Goal: Transaction & Acquisition: Purchase product/service

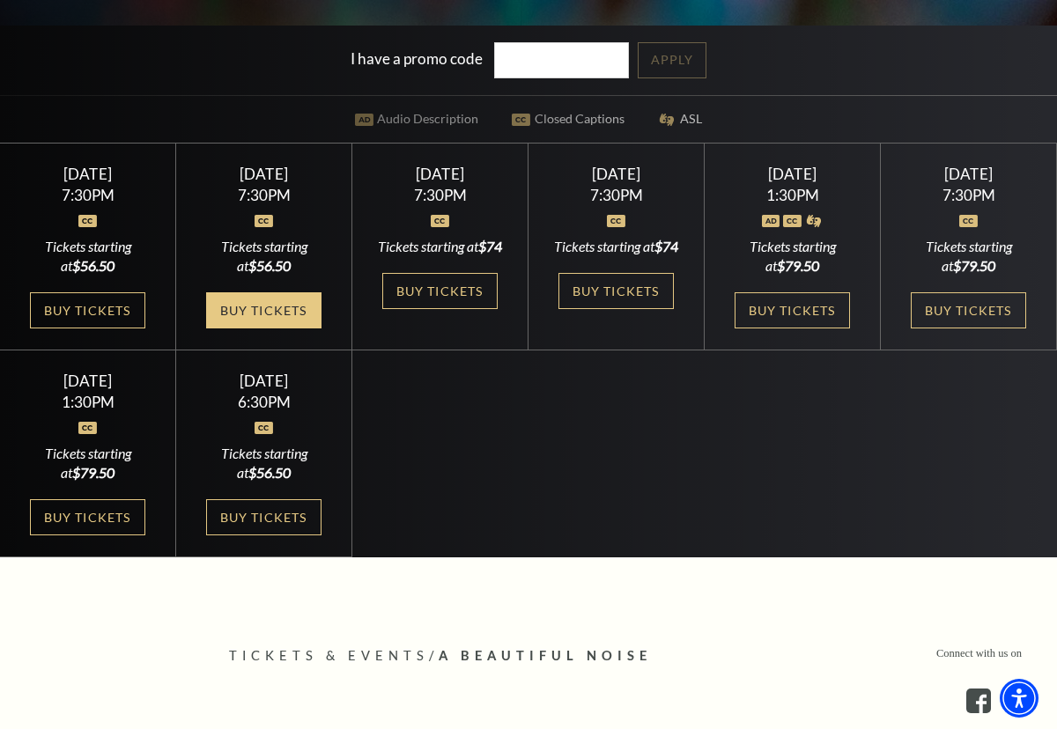
scroll to position [543, 0]
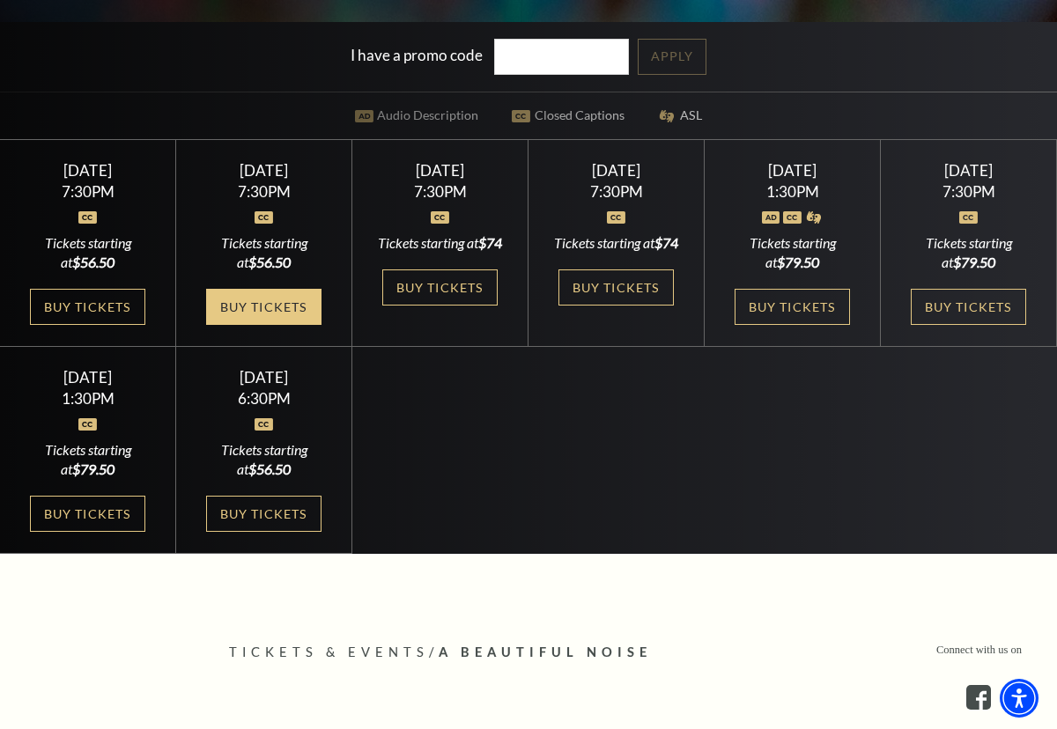
click at [264, 325] on link "Buy Tickets" at bounding box center [263, 307] width 114 height 36
click at [294, 325] on link "Buy Tickets" at bounding box center [263, 307] width 114 height 36
click at [300, 325] on link "Buy Tickets" at bounding box center [263, 307] width 114 height 36
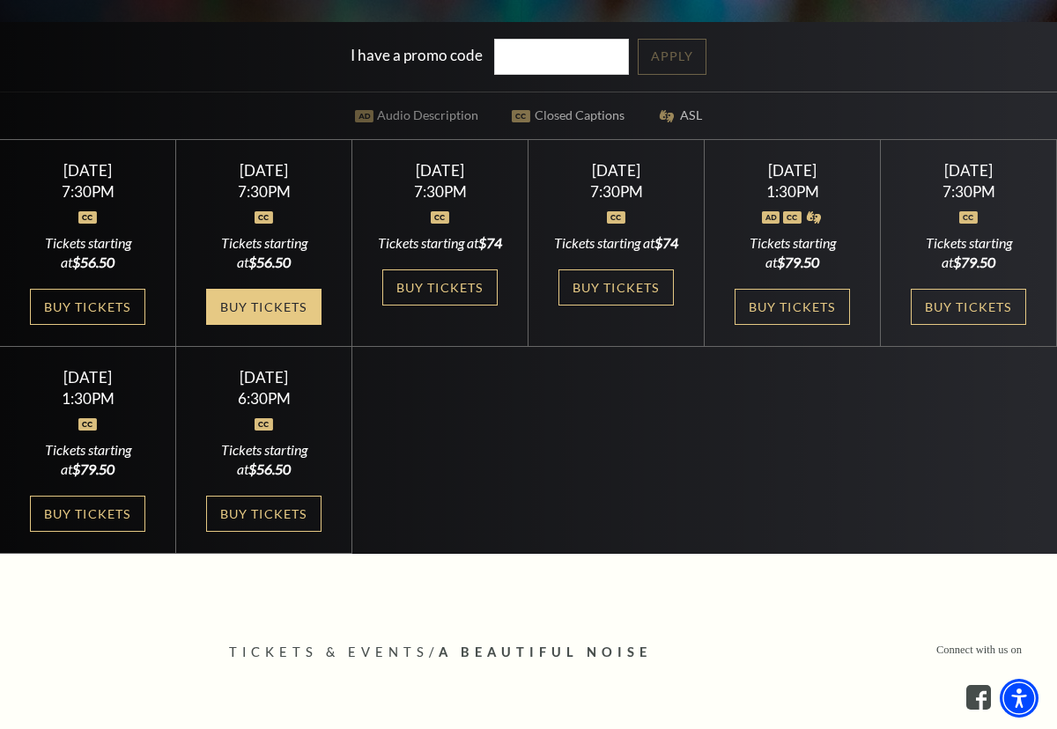
click at [300, 325] on link "Buy Tickets" at bounding box center [263, 307] width 114 height 36
click at [249, 325] on link "Buy Tickets" at bounding box center [263, 307] width 114 height 36
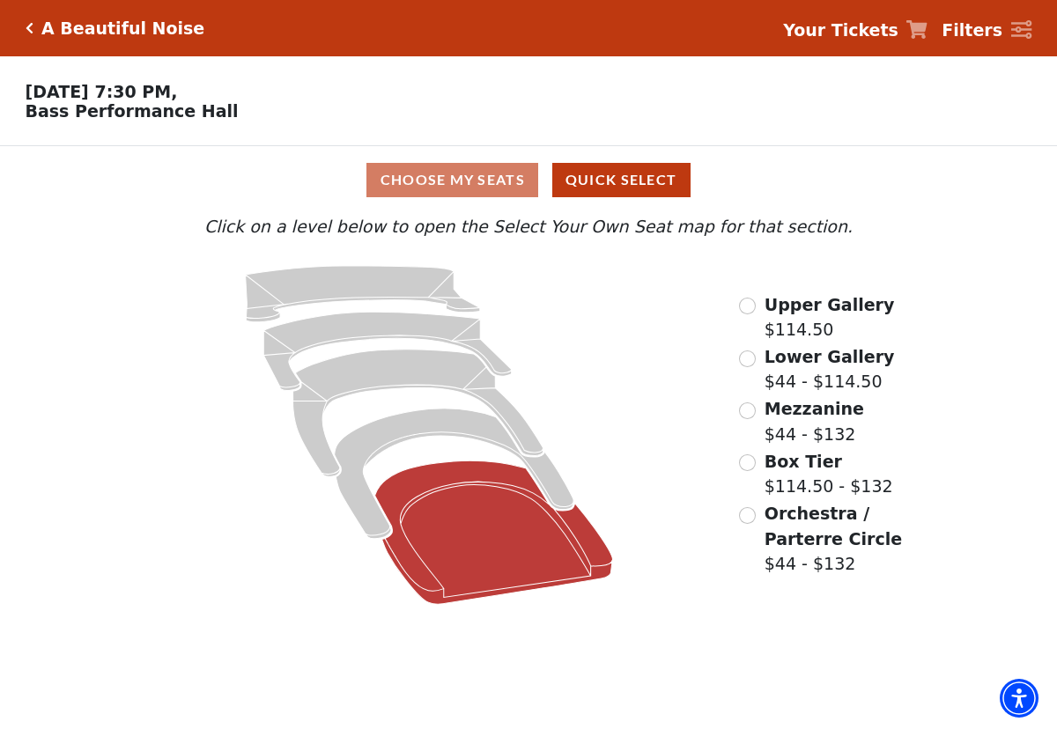
click at [473, 513] on icon at bounding box center [494, 533] width 238 height 144
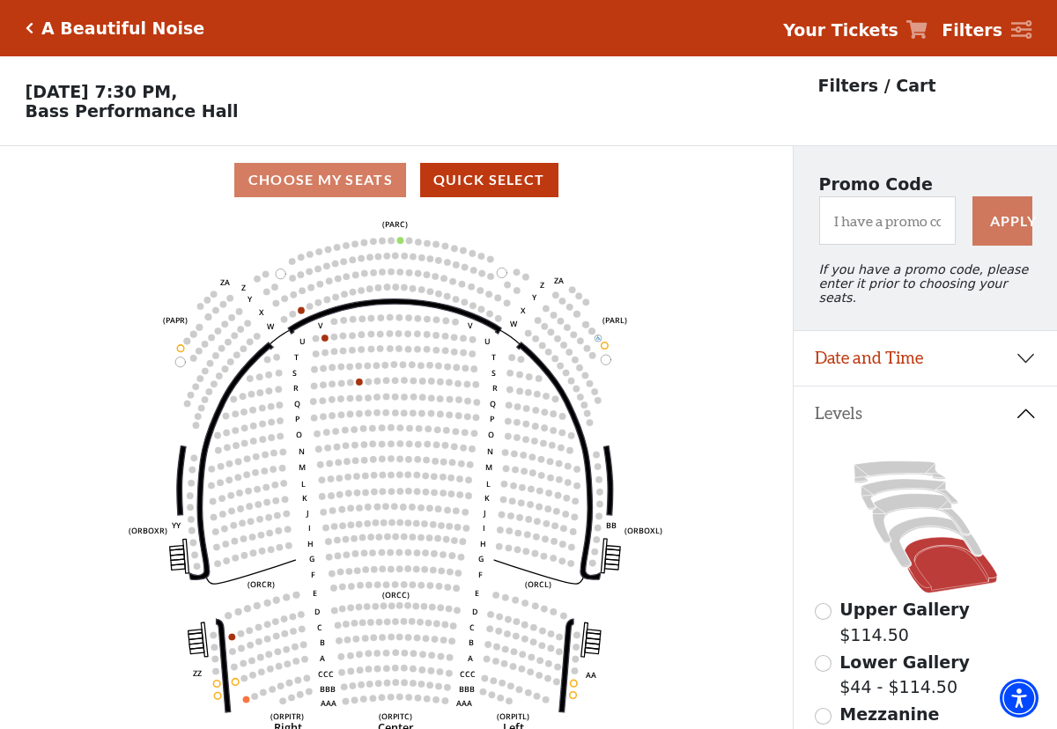
click at [343, 185] on div "Choose My Seats Quick Select" at bounding box center [396, 180] width 793 height 34
click at [471, 187] on button "Quick Select" at bounding box center [489, 180] width 138 height 34
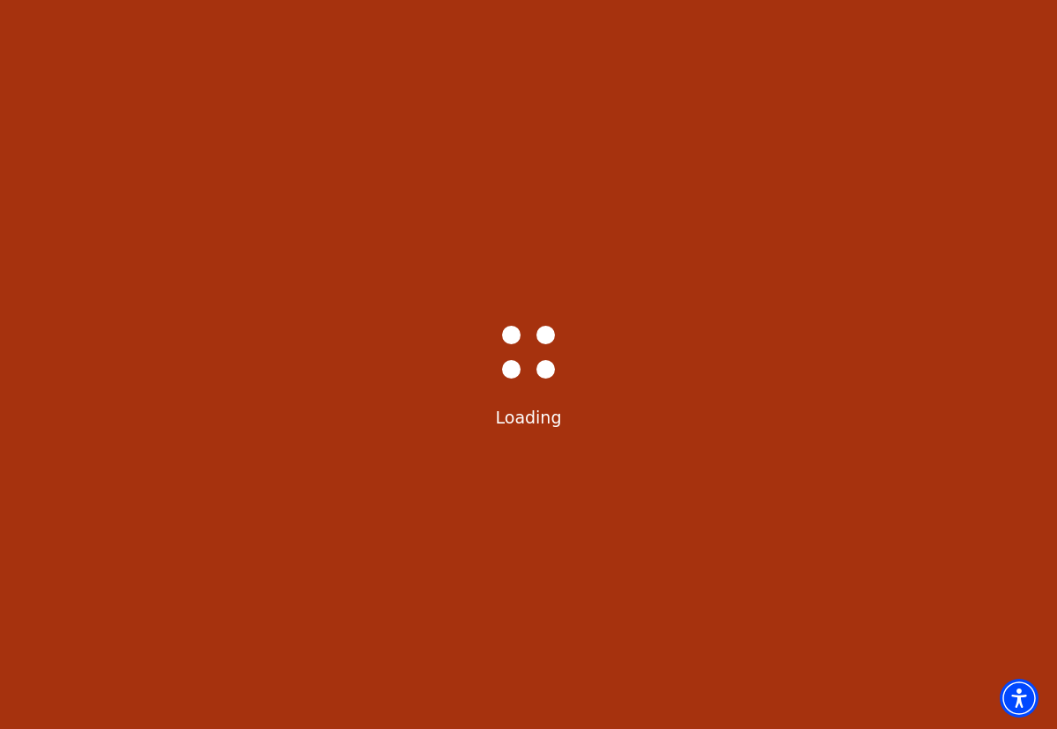
select select "6221"
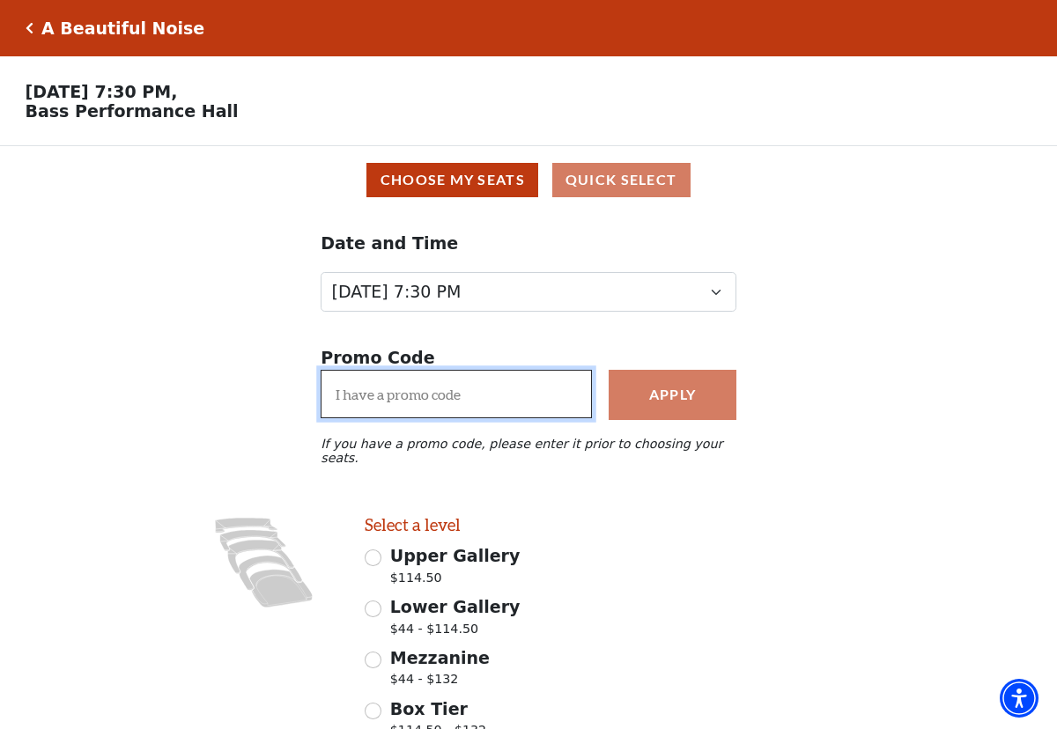
click at [528, 405] on input "I have a promo code" at bounding box center [456, 394] width 271 height 48
click at [616, 515] on div "Select a level Upper Gallery $114.50 Lower Gallery $44 - $114.50 Mezzanine $44 …" at bounding box center [484, 669] width 264 height 308
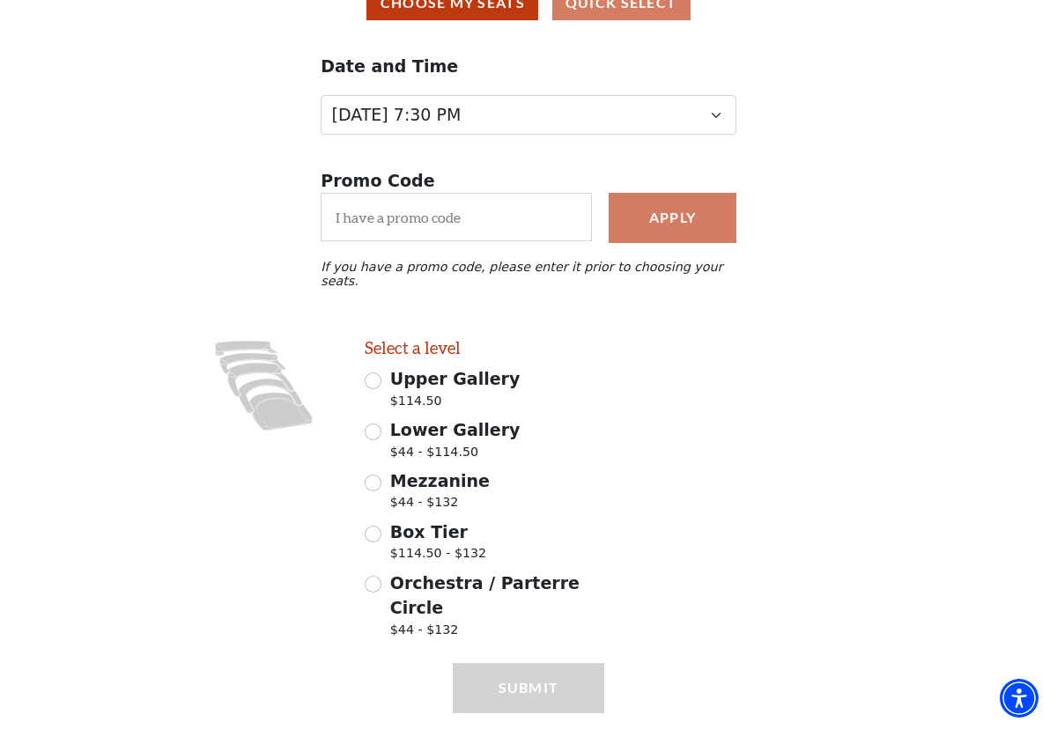
scroll to position [191, 0]
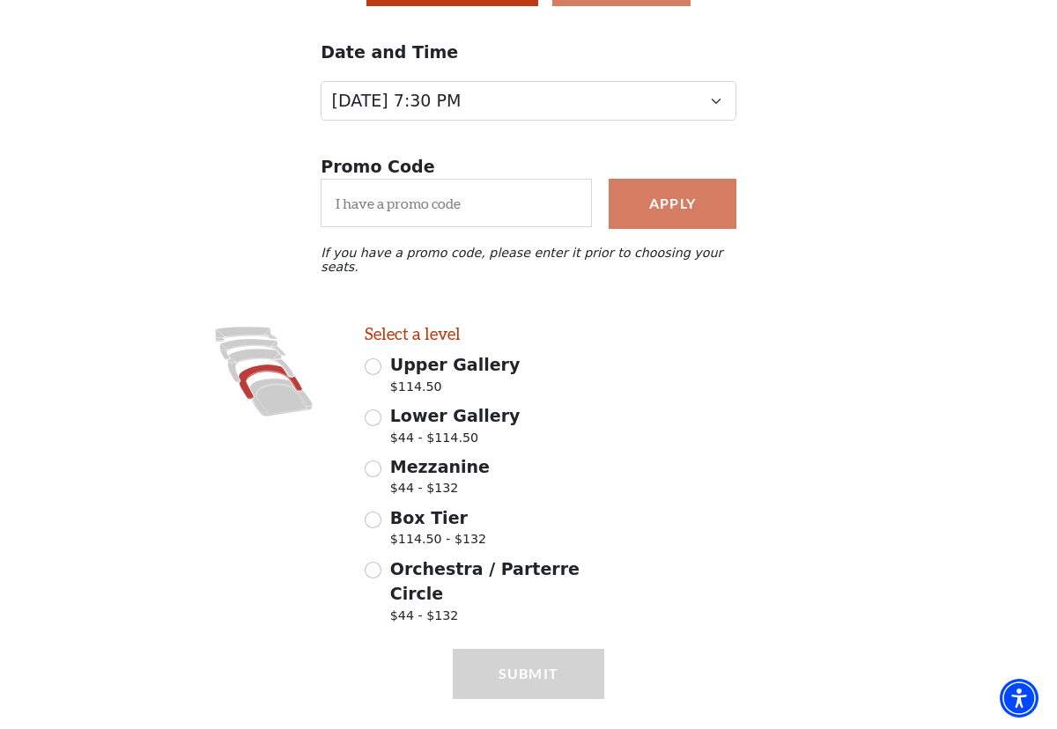
click at [265, 365] on icon at bounding box center [270, 382] width 63 height 34
radio input "true"
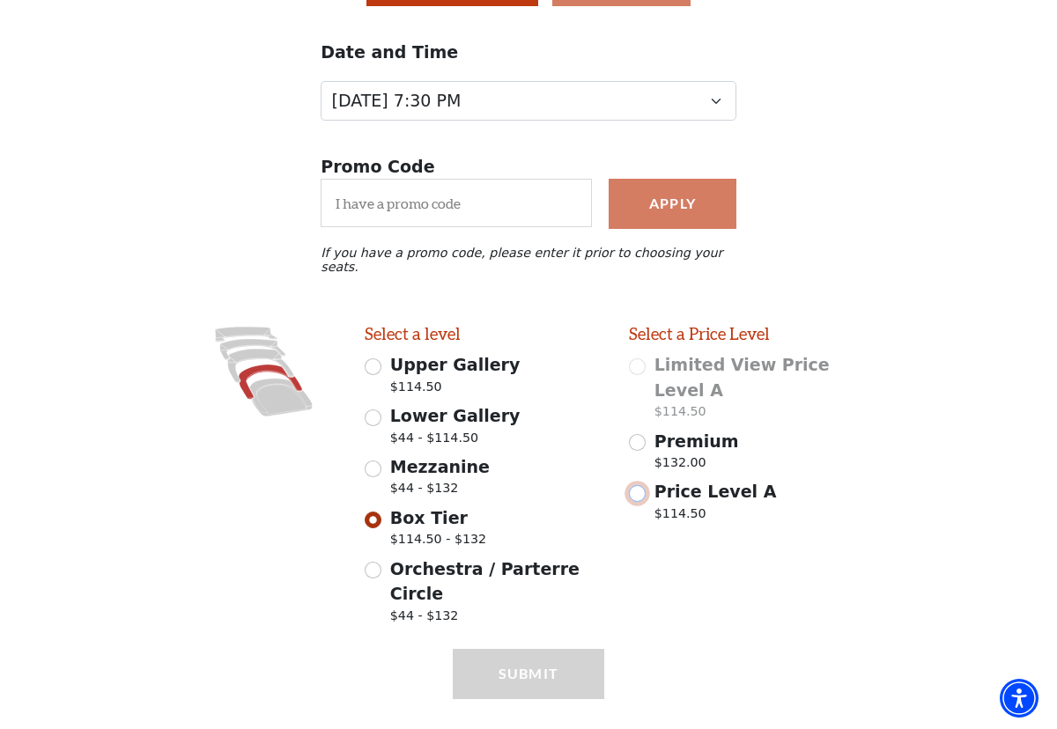
click at [641, 485] on input "Price Level A $114.50" at bounding box center [637, 493] width 17 height 17
radio input "true"
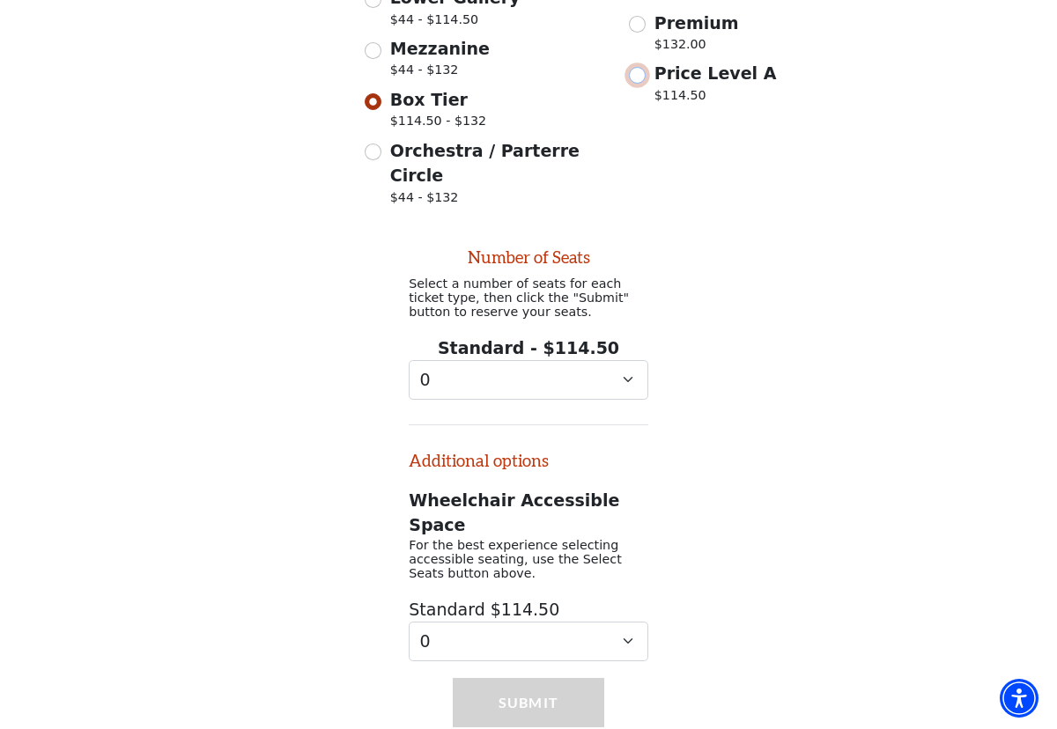
scroll to position [618, 0]
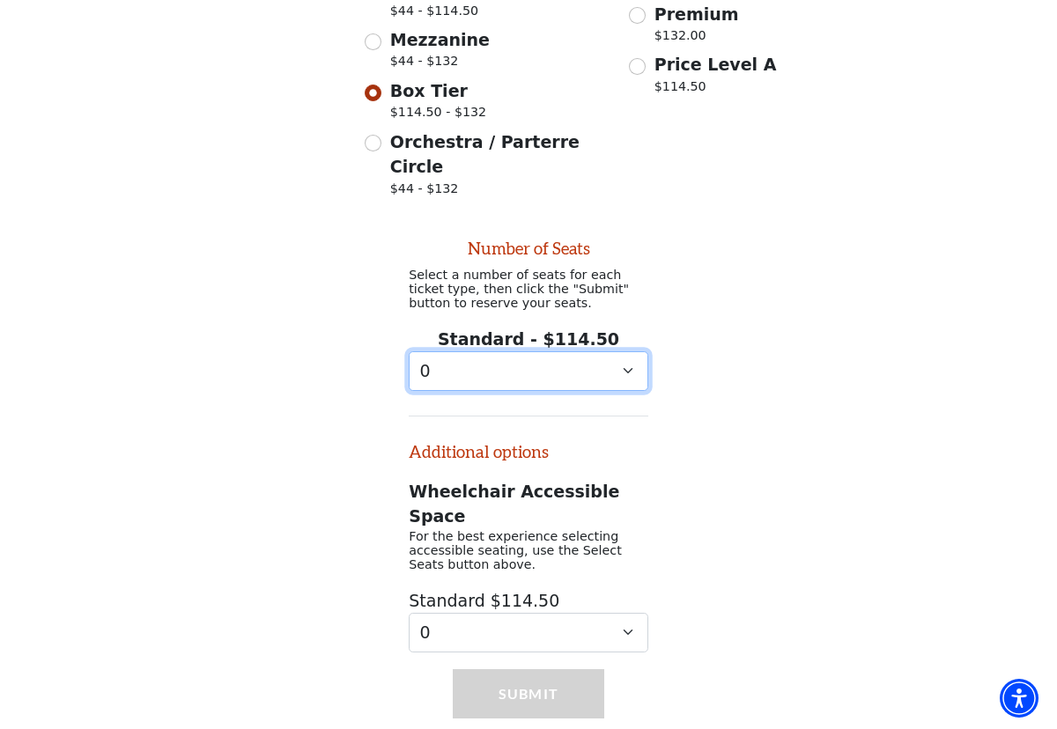
click at [547, 351] on select "0 1 2 3 4 5 6 7 8 9" at bounding box center [529, 371] width 240 height 40
select select "4"
click at [409, 351] on select "0 1 2 3 4 5 6 7 8 9" at bounding box center [529, 371] width 240 height 40
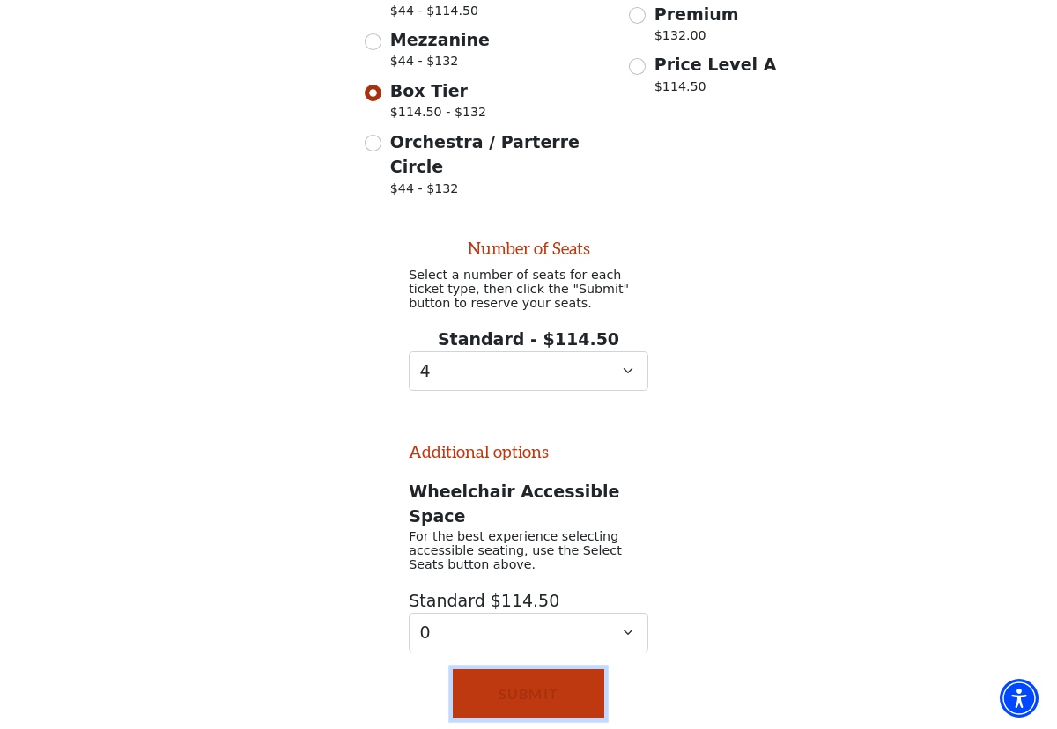
click at [583, 669] on button "Submit" at bounding box center [528, 693] width 151 height 49
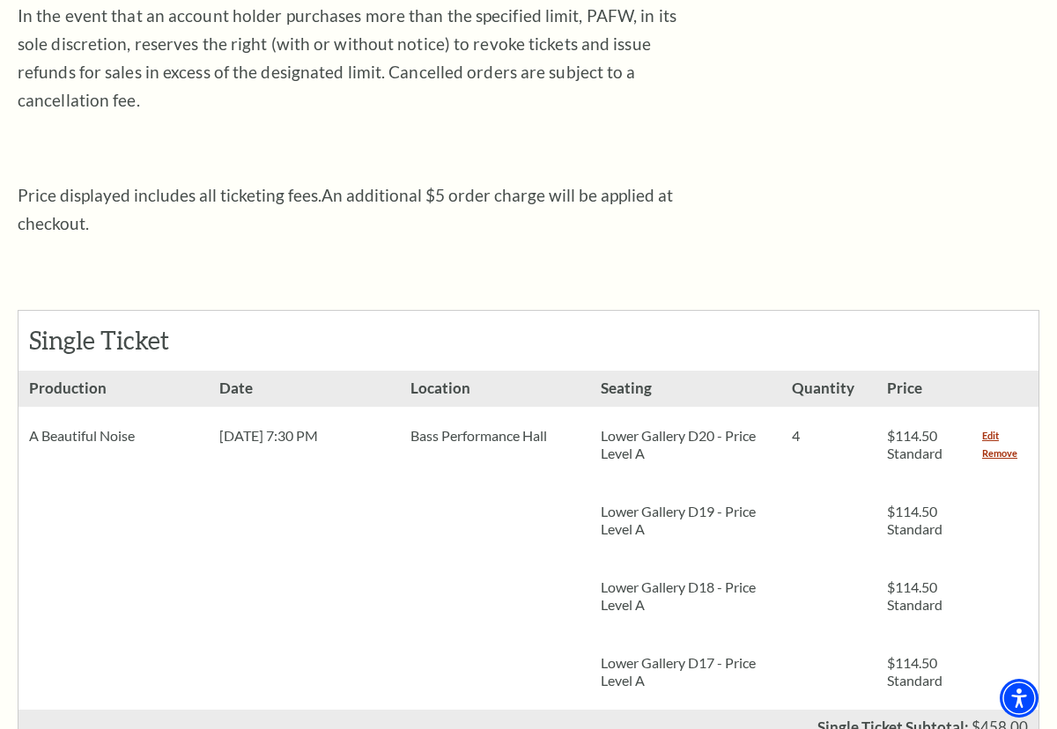
scroll to position [516, 0]
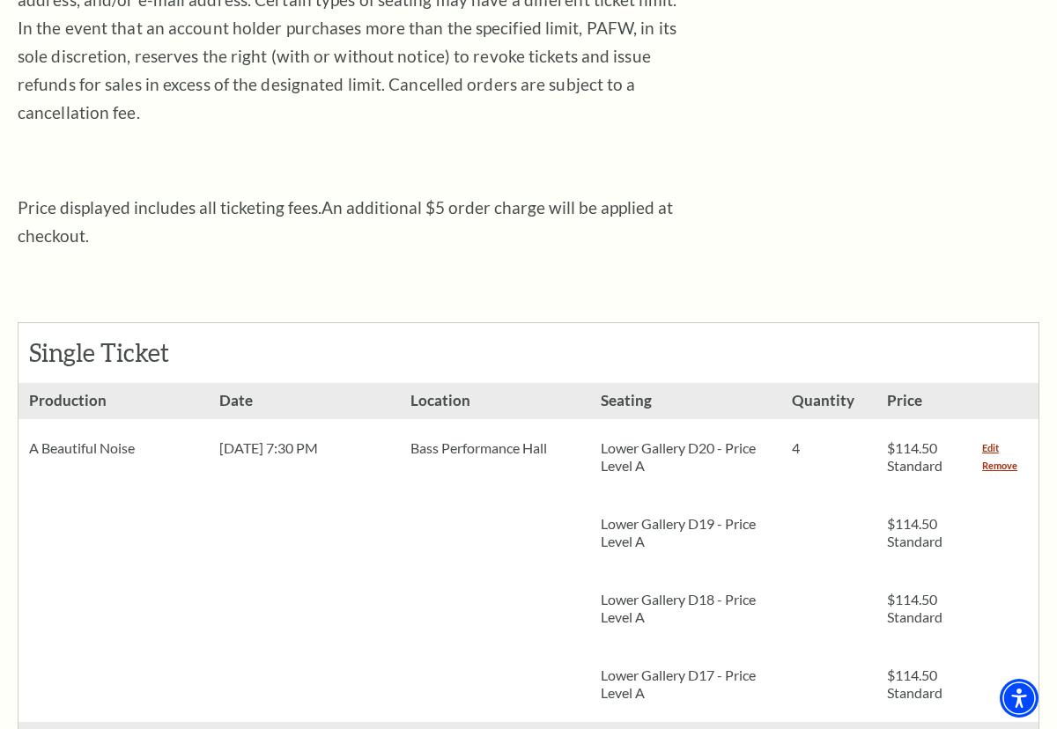
click at [638, 439] on p "Lower Gallery D20 - Price Level A" at bounding box center [685, 456] width 169 height 35
click at [538, 439] on span "Bass Performance Hall" at bounding box center [478, 447] width 137 height 17
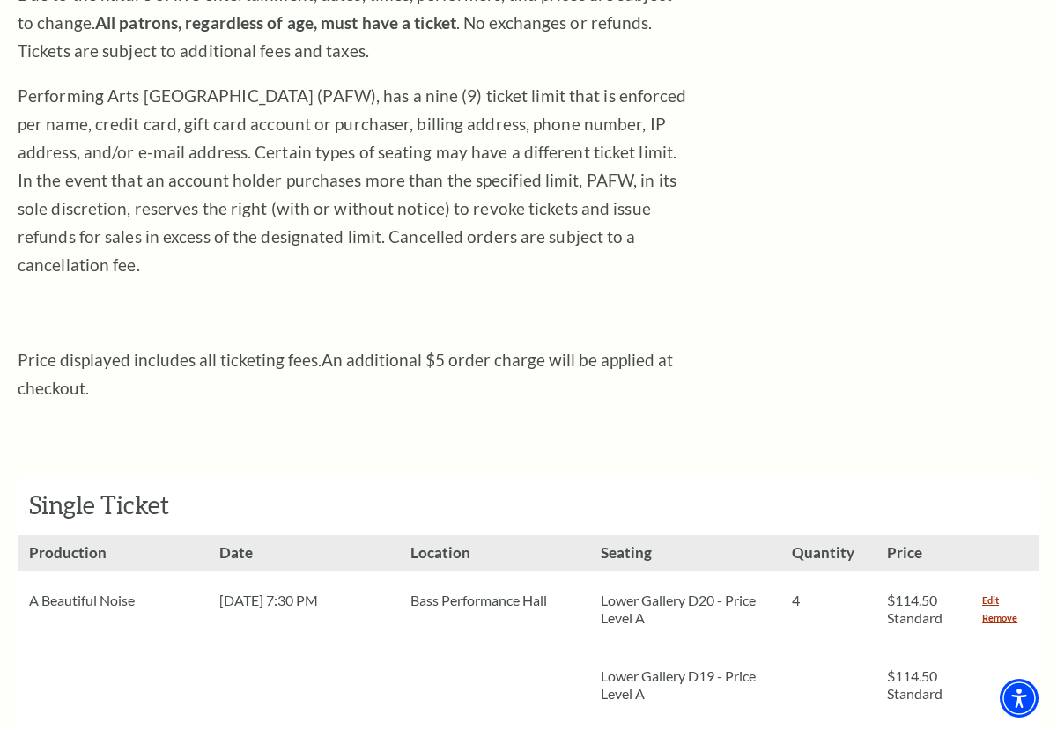
scroll to position [370, 0]
